Goal: Task Accomplishment & Management: Manage account settings

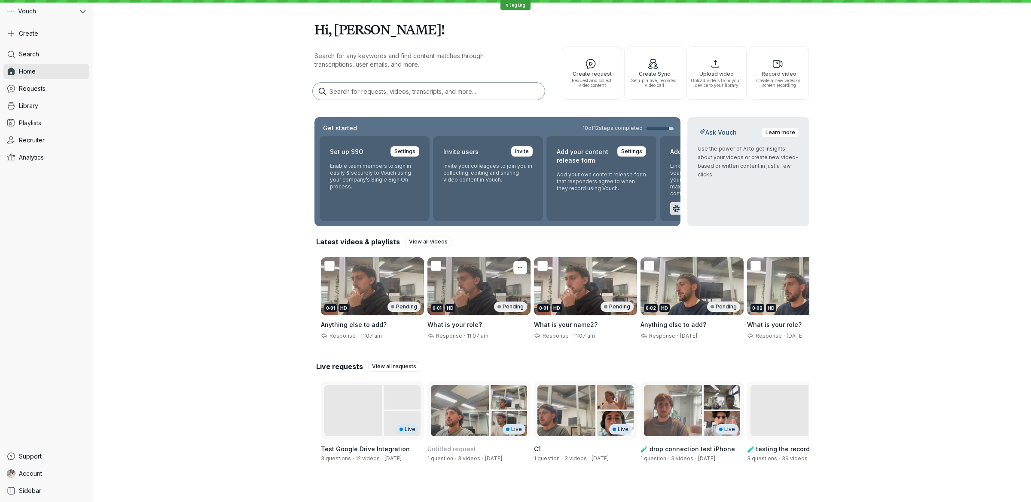
click at [490, 327] on h3 "What is your role?" at bounding box center [479, 324] width 103 height 9
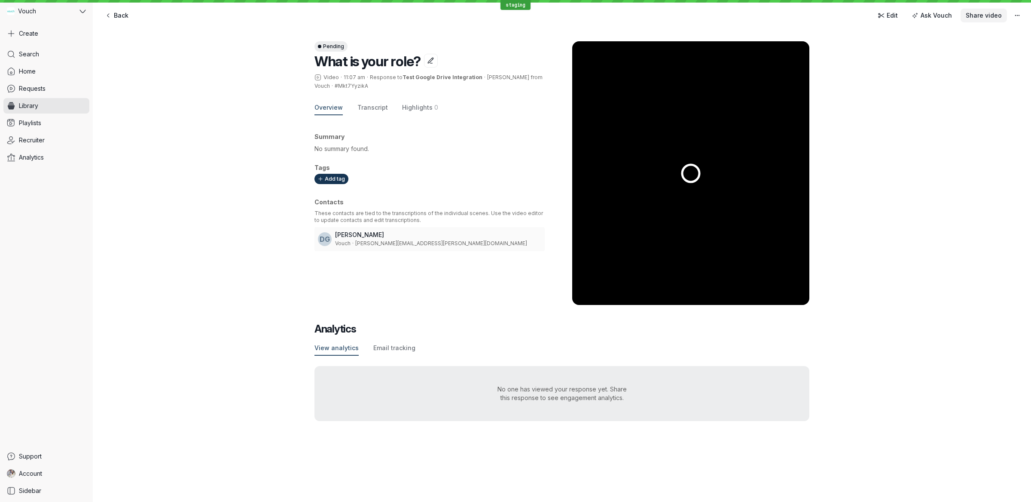
click at [982, 16] on span "Share video" at bounding box center [984, 15] width 36 height 9
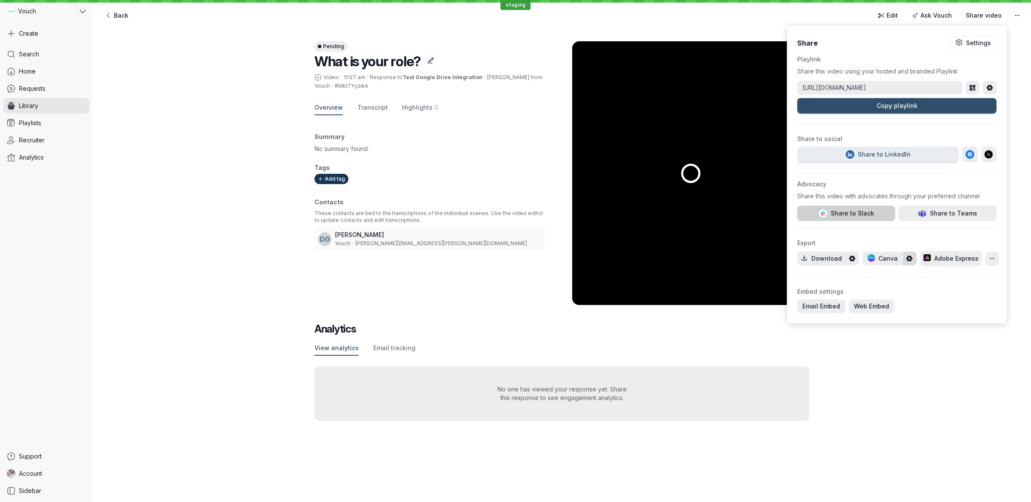
click at [862, 205] on button "Share to Slack" at bounding box center [847, 212] width 98 height 15
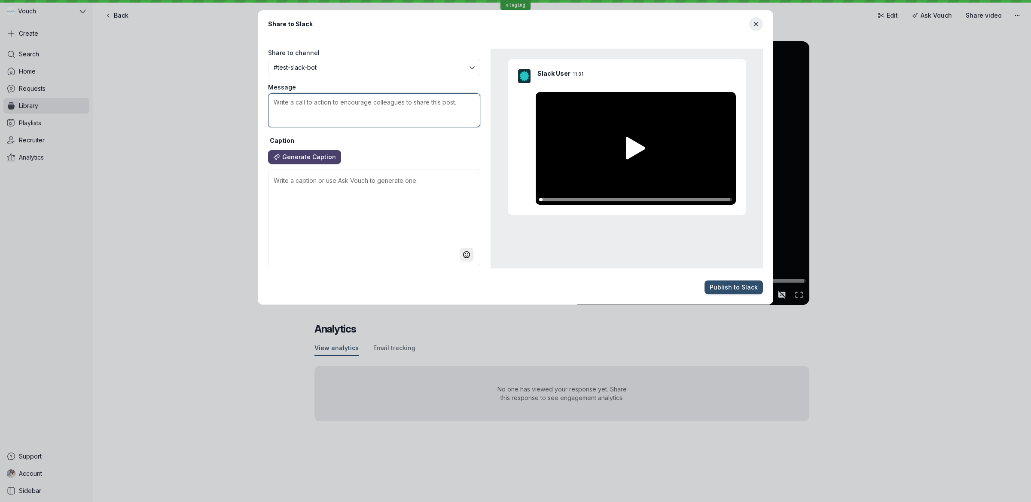
click at [406, 115] on textarea "Message" at bounding box center [374, 110] width 212 height 34
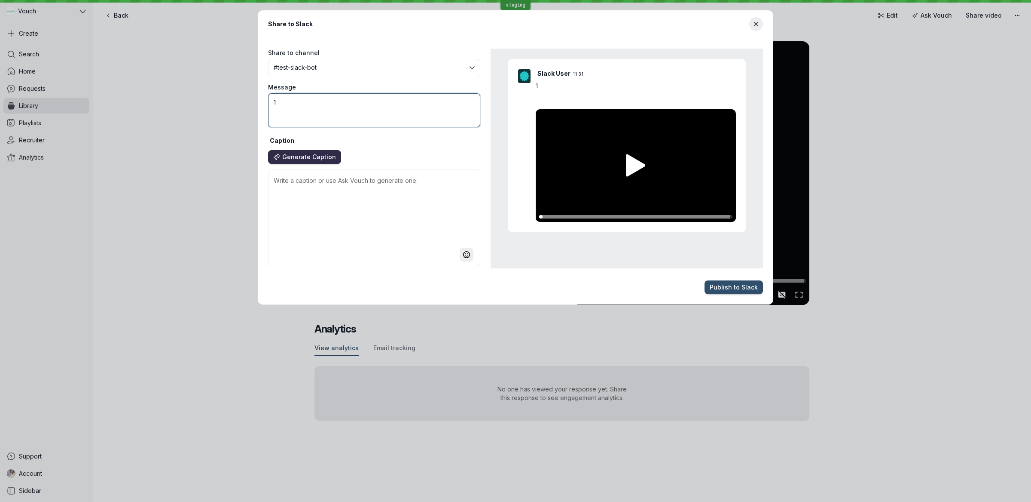
type textarea "1"
click at [316, 159] on span "Generate Caption" at bounding box center [309, 157] width 54 height 9
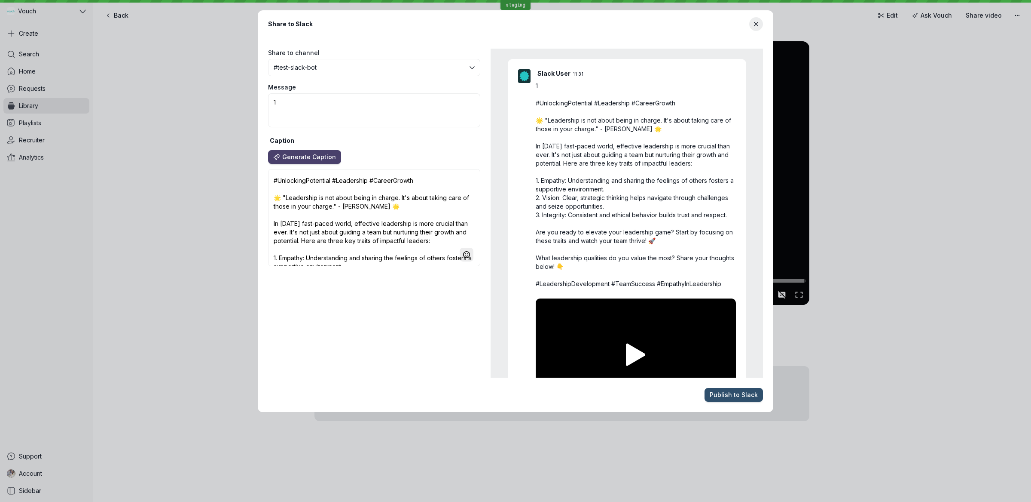
type textarea "#UnlockingPotential #Leadership #CareerGrowth 🌟 "Leadership is not about being …"
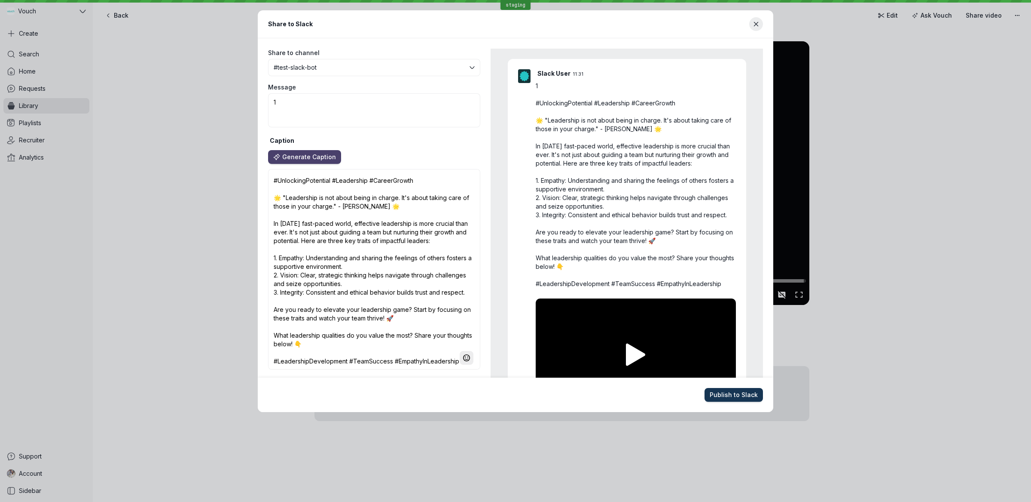
click at [739, 398] on span "Publish to Slack" at bounding box center [734, 394] width 48 height 9
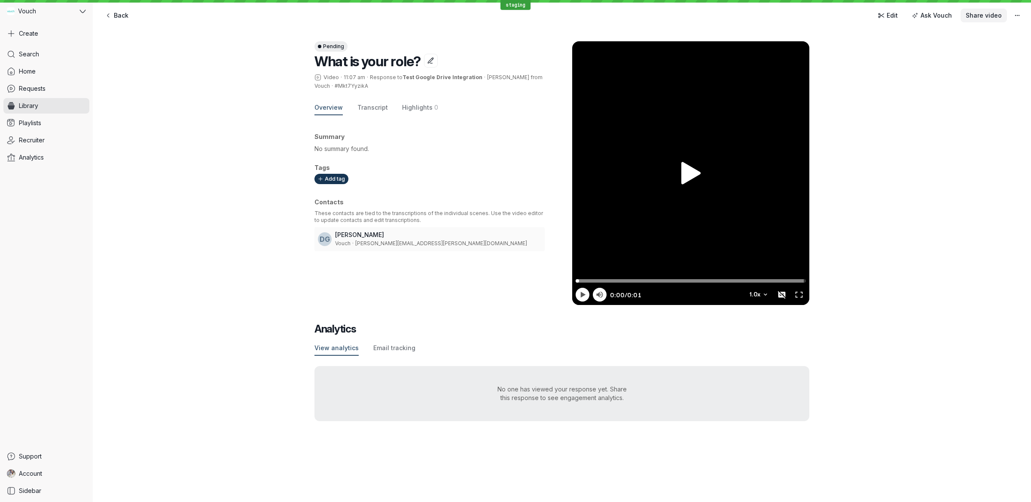
click at [987, 21] on button "Share video" at bounding box center [984, 16] width 46 height 14
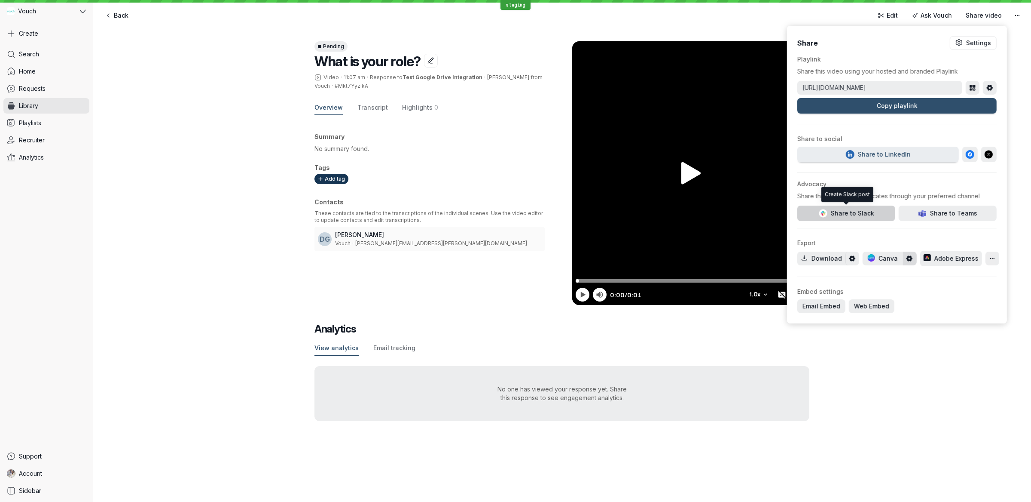
click at [852, 211] on span "Share to Slack" at bounding box center [846, 213] width 55 height 9
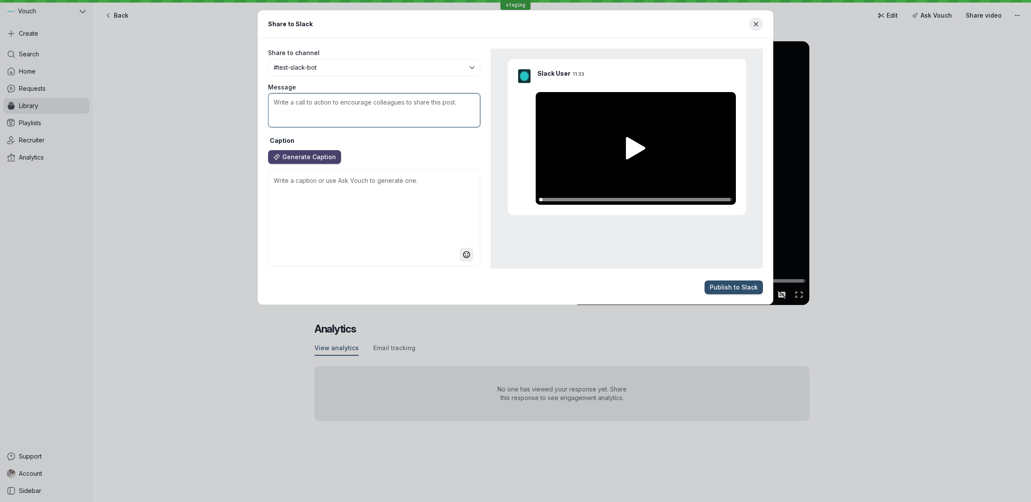
click at [373, 102] on textarea "Message" at bounding box center [374, 110] width 212 height 34
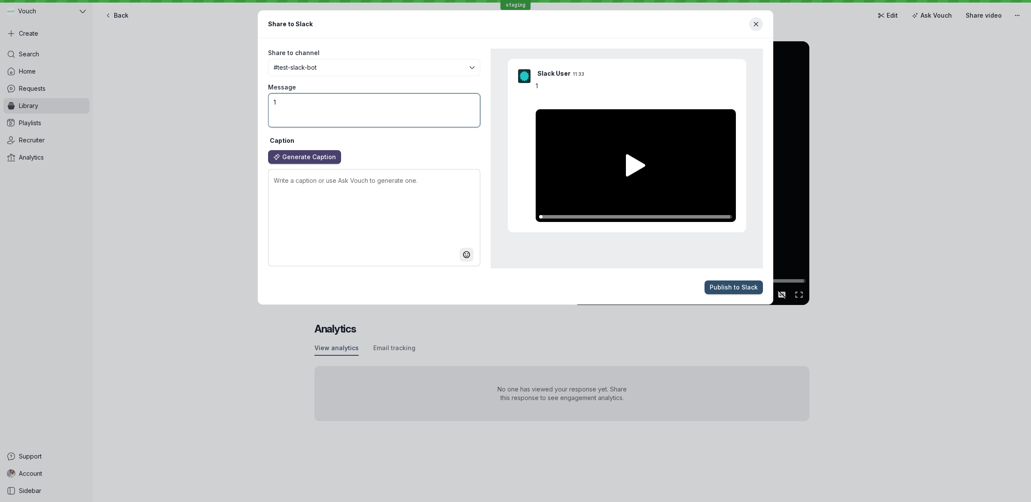
type textarea "1"
click at [372, 216] on textarea at bounding box center [374, 217] width 212 height 97
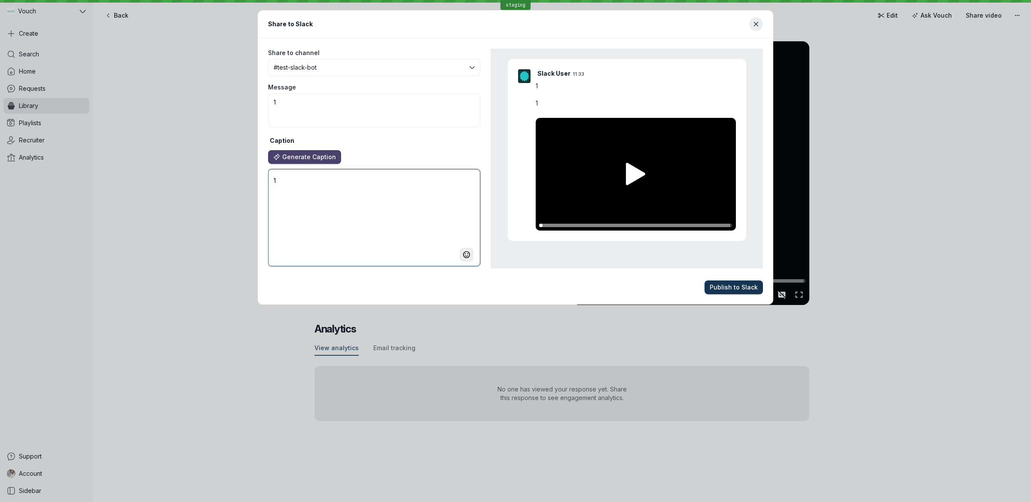
type textarea "1"
click at [709, 290] on button "Publish to Slack" at bounding box center [734, 287] width 58 height 14
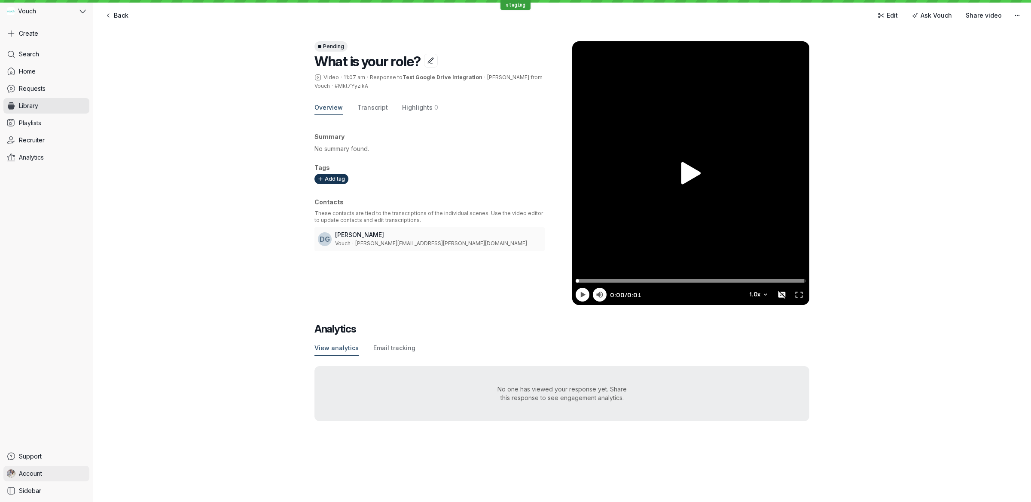
click at [42, 474] on span "Account" at bounding box center [30, 473] width 23 height 9
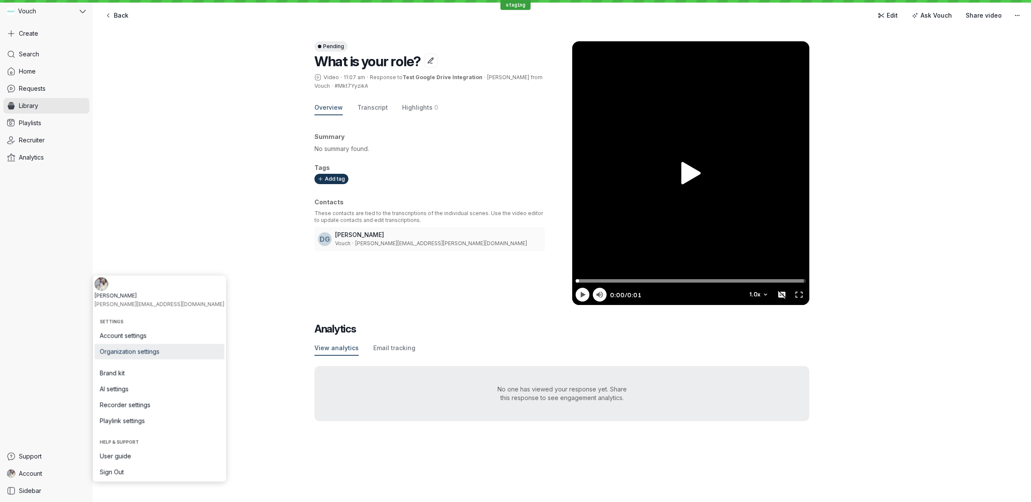
click at [155, 352] on span "Organization settings" at bounding box center [159, 351] width 119 height 9
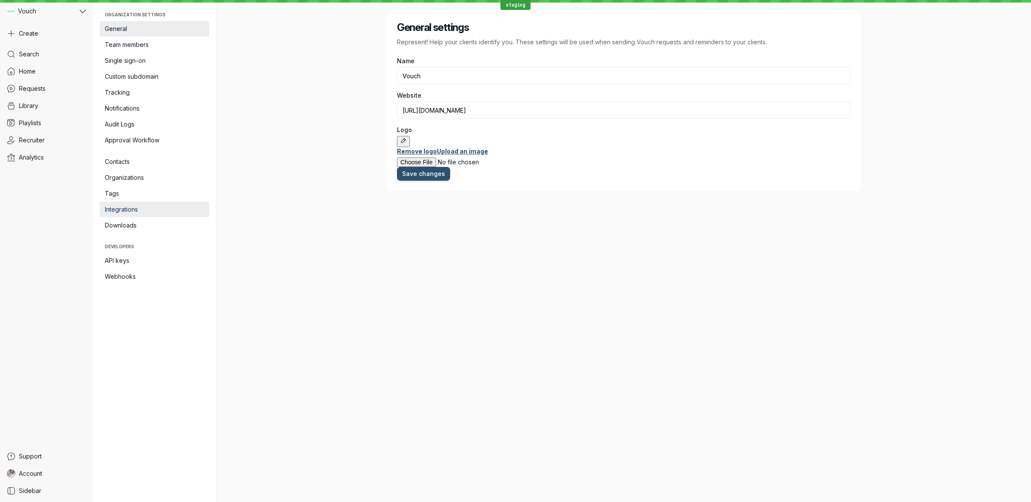
click at [150, 214] on link "Integrations" at bounding box center [155, 209] width 110 height 15
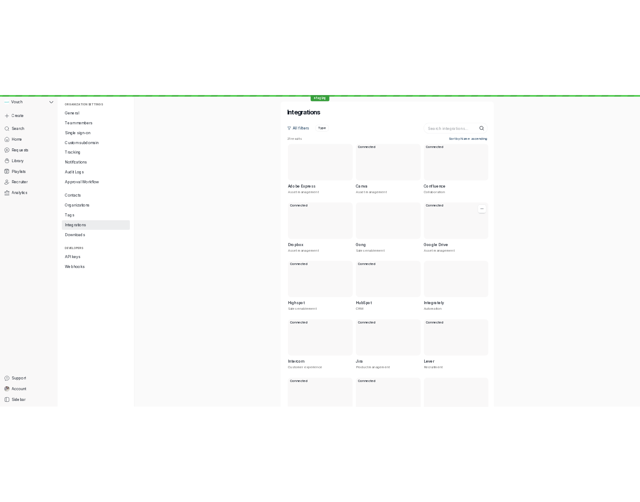
scroll to position [239, 0]
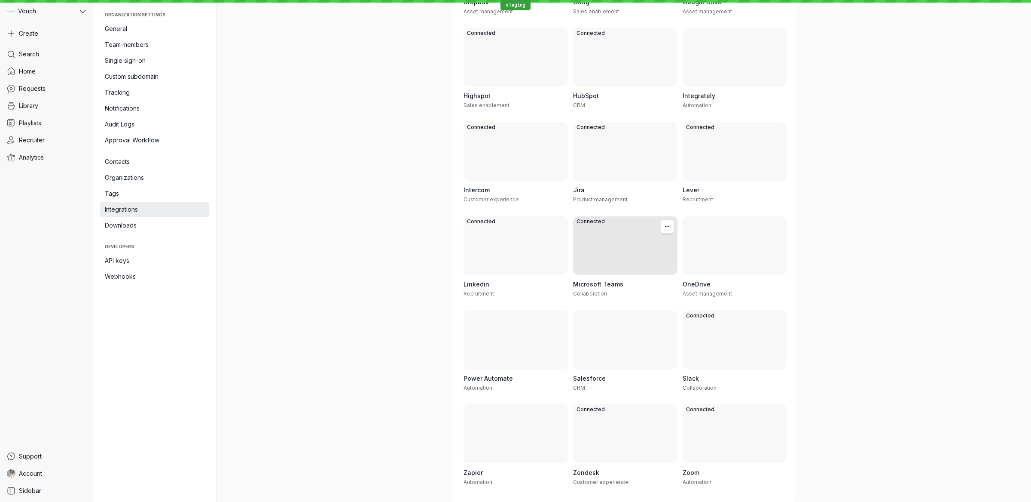
click at [612, 278] on div "Microsoft Teams Collaboration" at bounding box center [625, 289] width 104 height 28
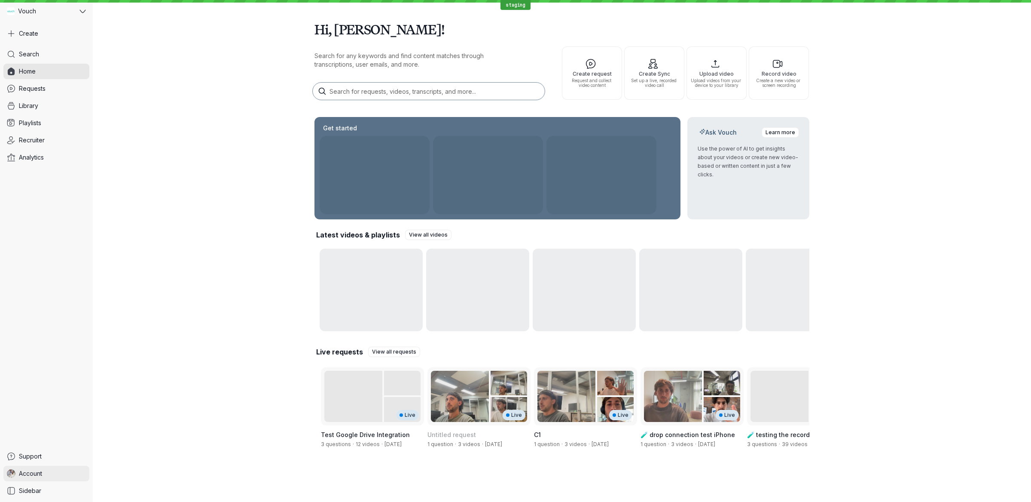
click at [44, 476] on link "Account" at bounding box center [46, 472] width 86 height 15
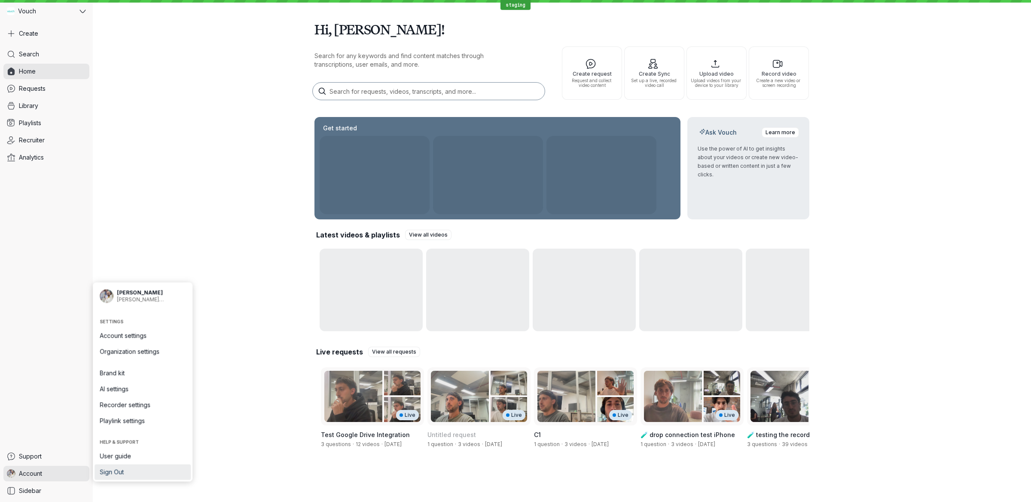
click at [119, 472] on span "Sign Out" at bounding box center [143, 472] width 86 height 9
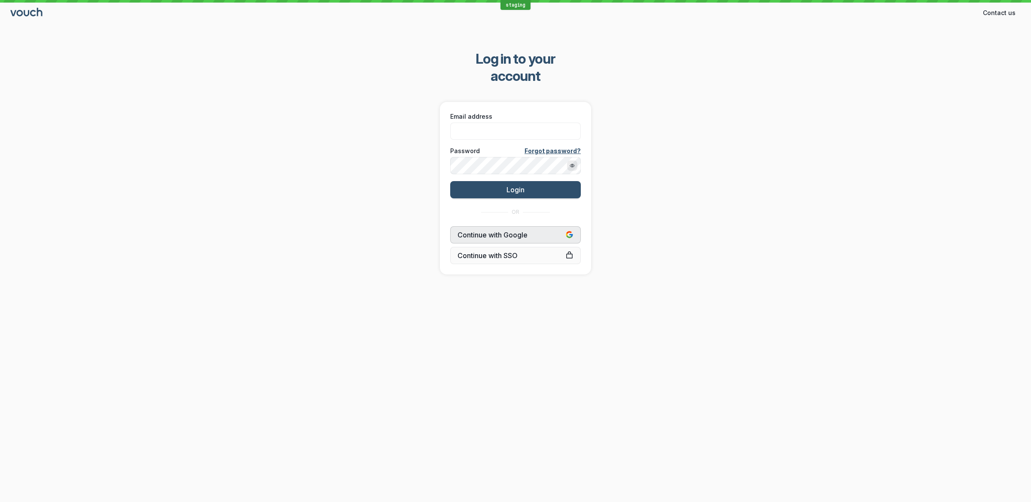
click at [533, 230] on span "Continue with Google" at bounding box center [516, 234] width 116 height 9
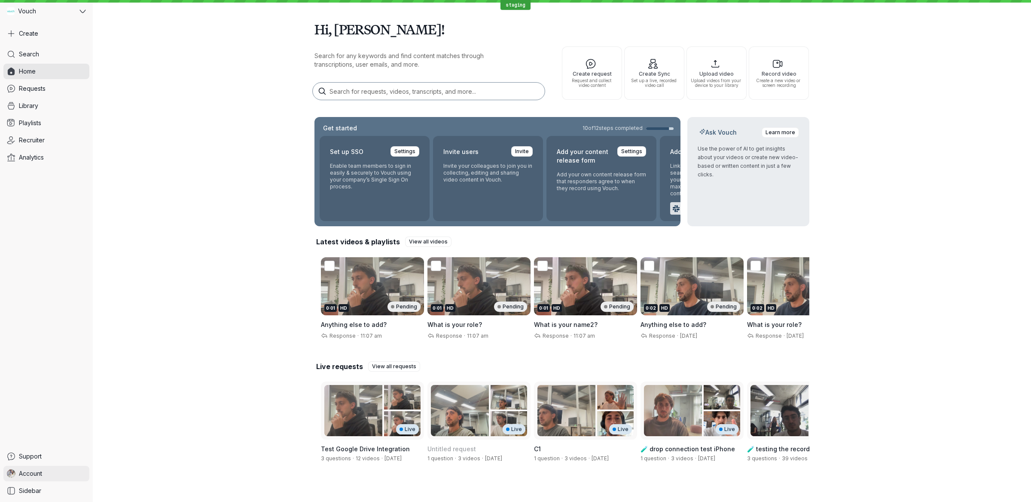
click at [38, 476] on span "Account" at bounding box center [30, 473] width 23 height 9
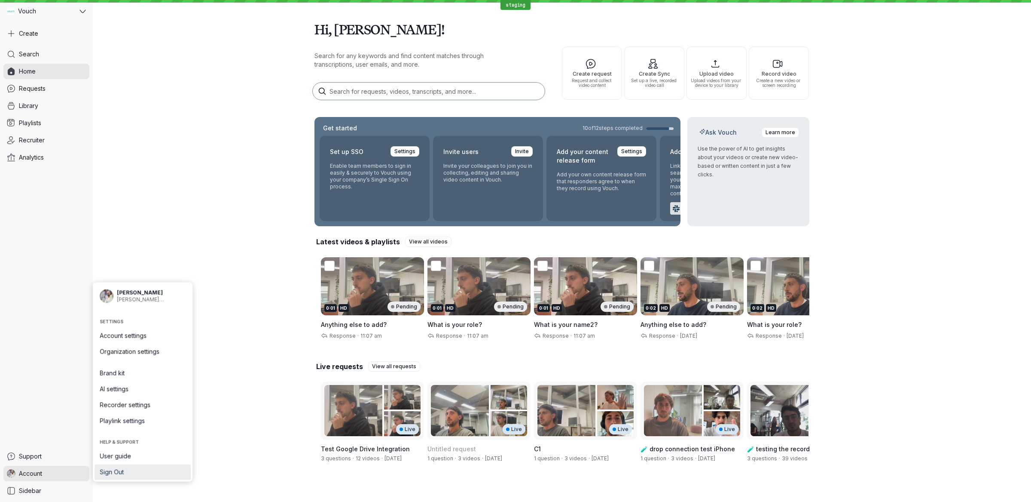
click at [136, 475] on span "Sign Out" at bounding box center [143, 472] width 86 height 9
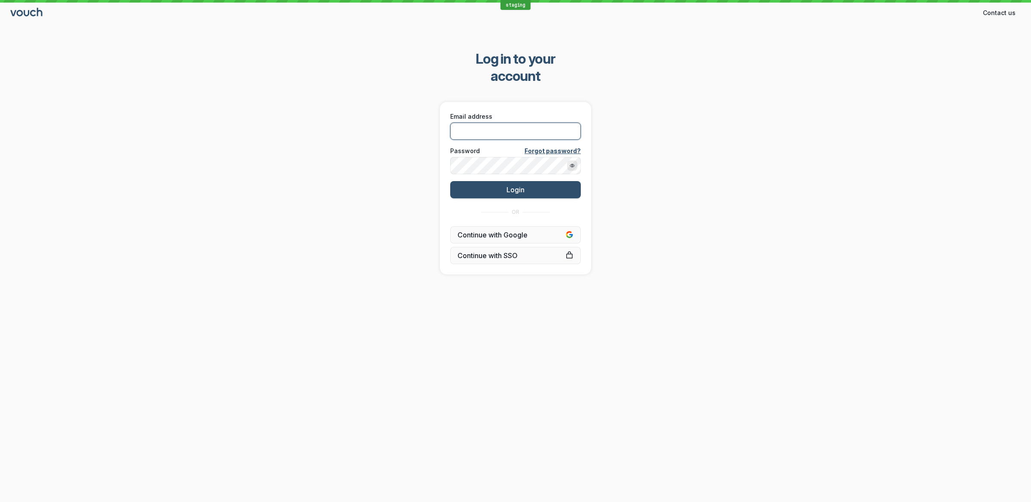
click at [496, 122] on input "Email address" at bounding box center [515, 130] width 131 height 17
type input "[PERSON_NAME][EMAIL_ADDRESS][DOMAIN_NAME]"
